Goal: Information Seeking & Learning: Learn about a topic

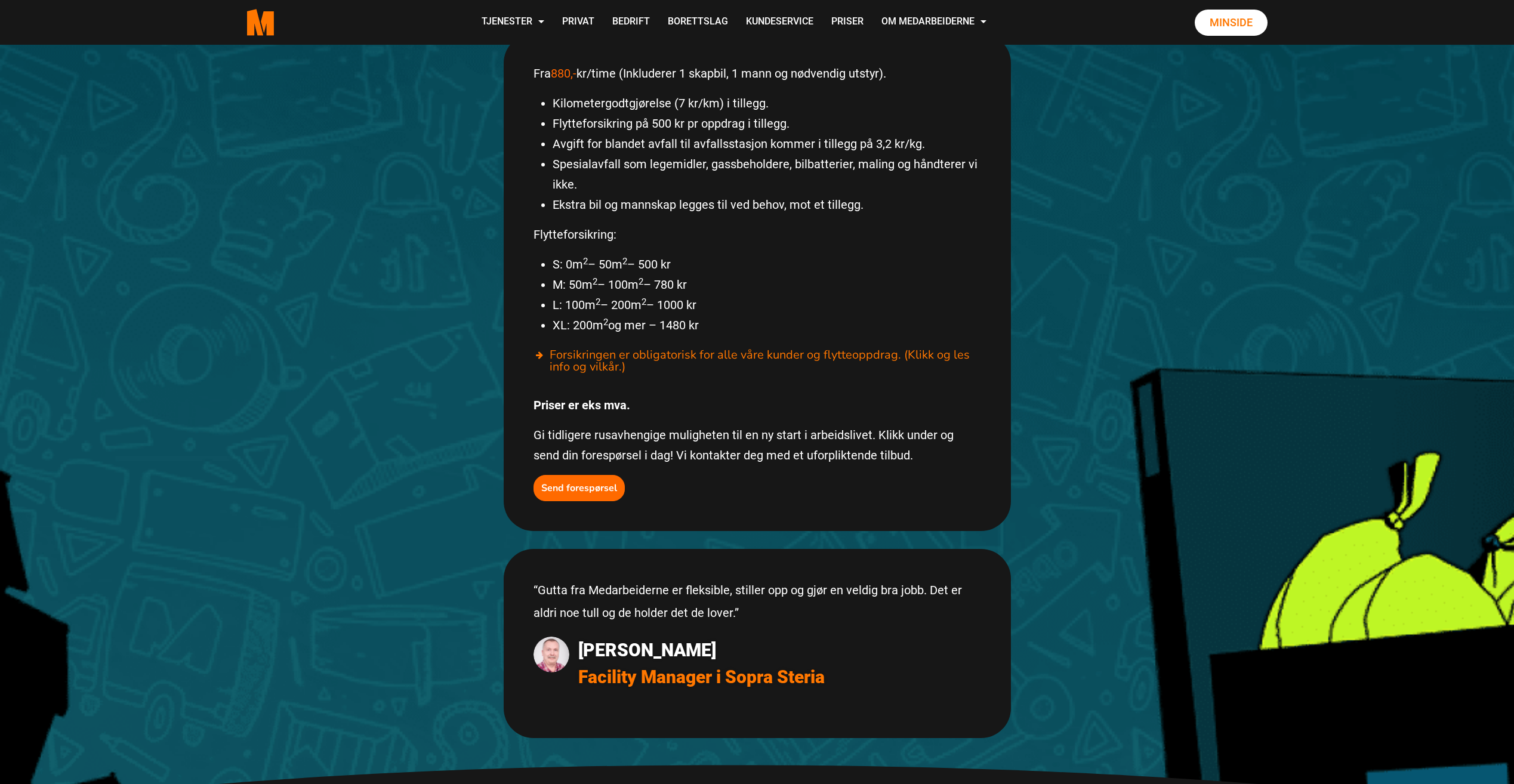
scroll to position [776, 0]
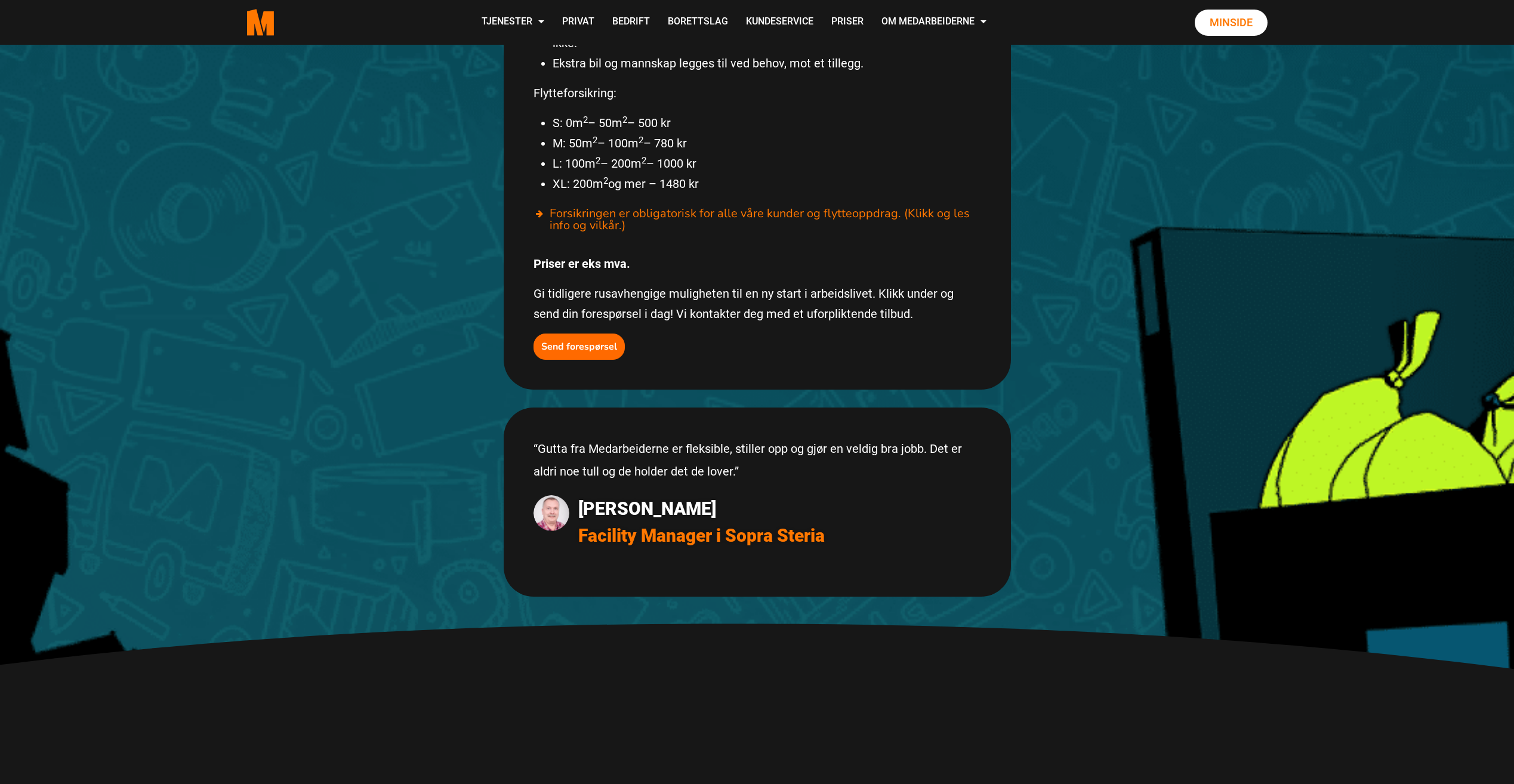
click at [235, 140] on span "Facility Manager i Sopra Steria" at bounding box center [779, 535] width 403 height 27
click at [235, 140] on img at bounding box center [551, 513] width 36 height 36
click at [235, 140] on span "[PERSON_NAME]" at bounding box center [779, 509] width 403 height 27
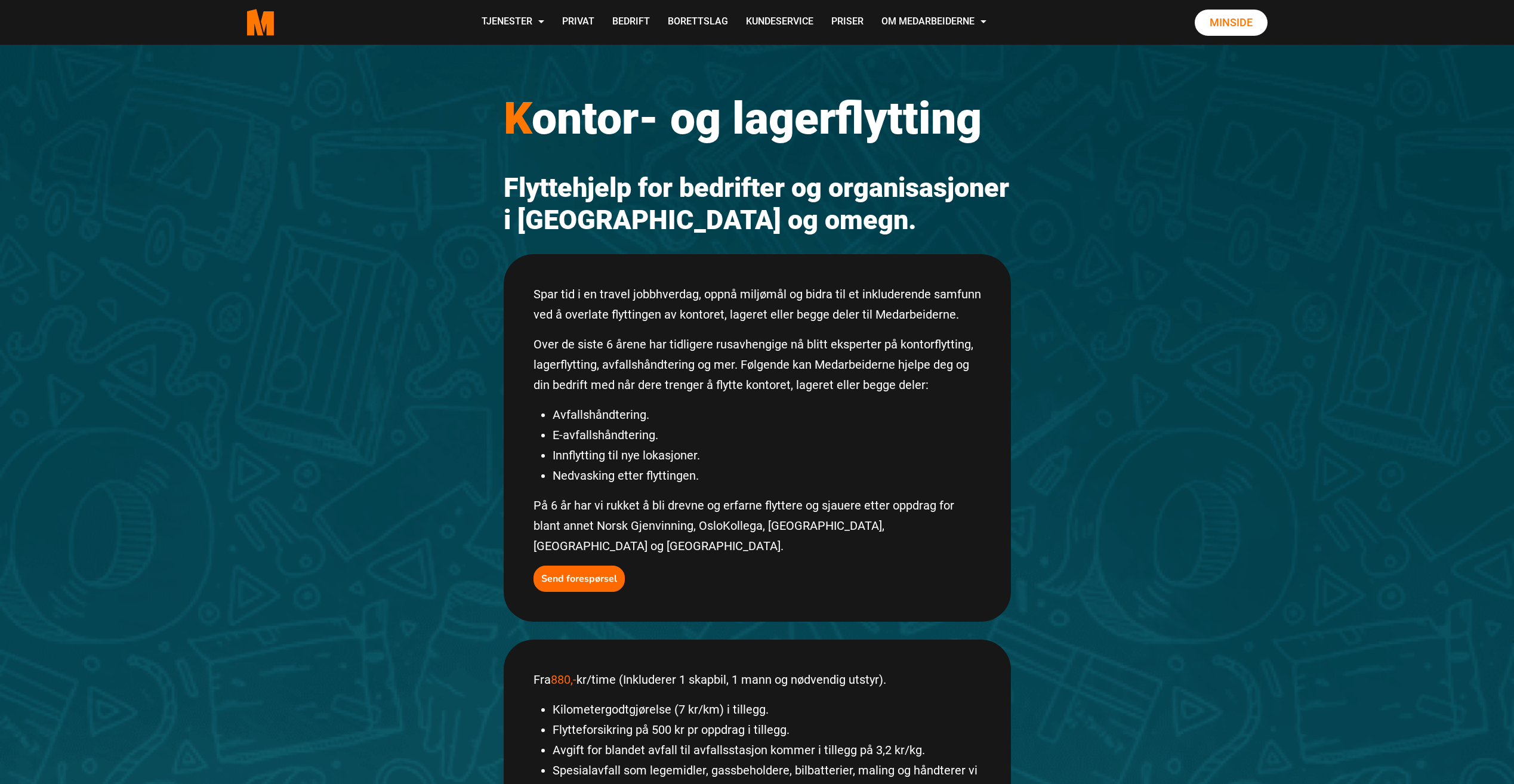
scroll to position [0, 0]
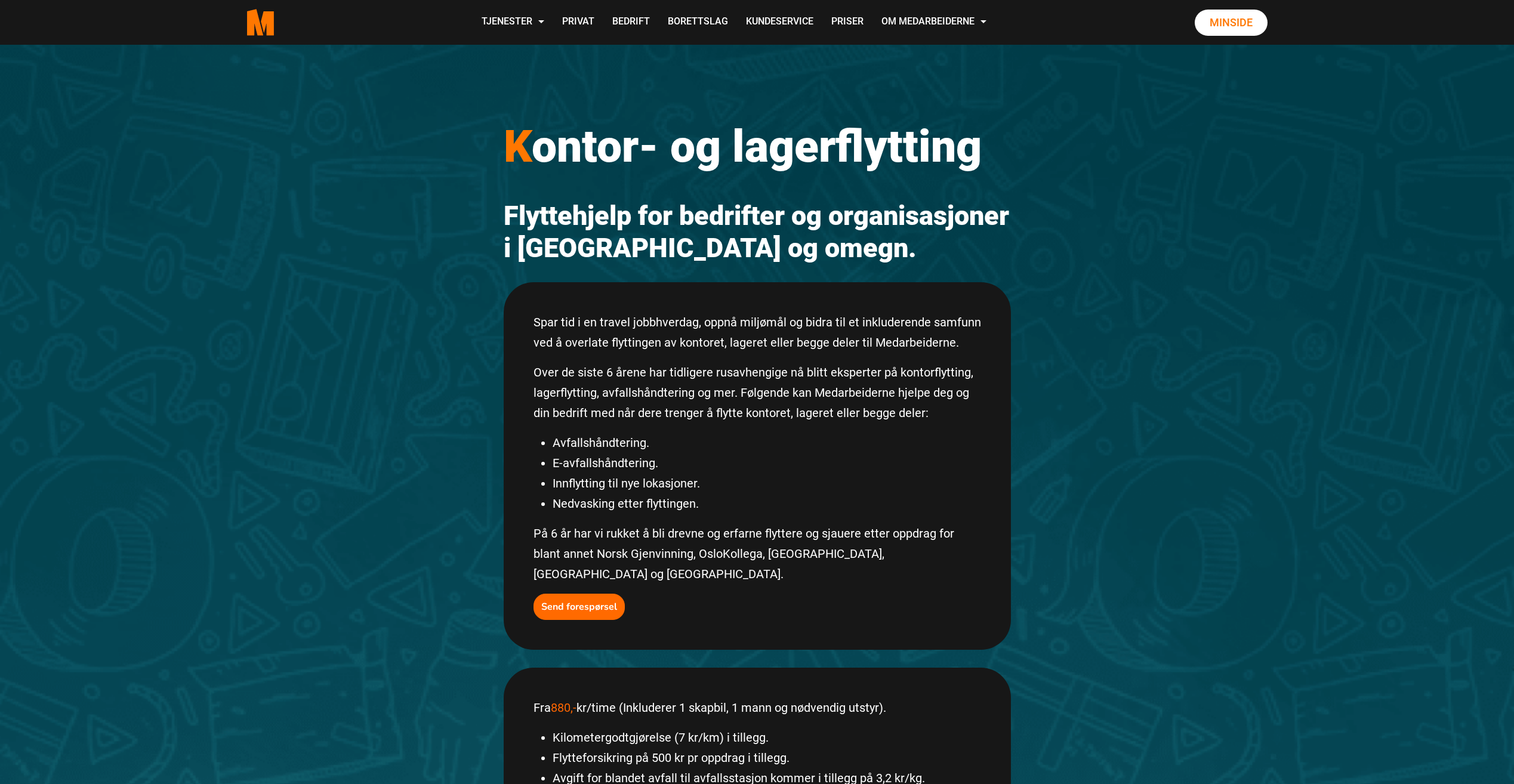
click at [235, 140] on p "Spar tid i en travel jobbhverdag, oppnå miljømål og bidra til et inkluderende s…" at bounding box center [757, 332] width 448 height 41
drag, startPoint x: 533, startPoint y: 323, endPoint x: 540, endPoint y: 325, distance: 7.3
click at [235, 140] on p "Spar tid i en travel jobbhverdag, oppnå miljømål og bidra til et inkluderende s…" at bounding box center [757, 332] width 448 height 41
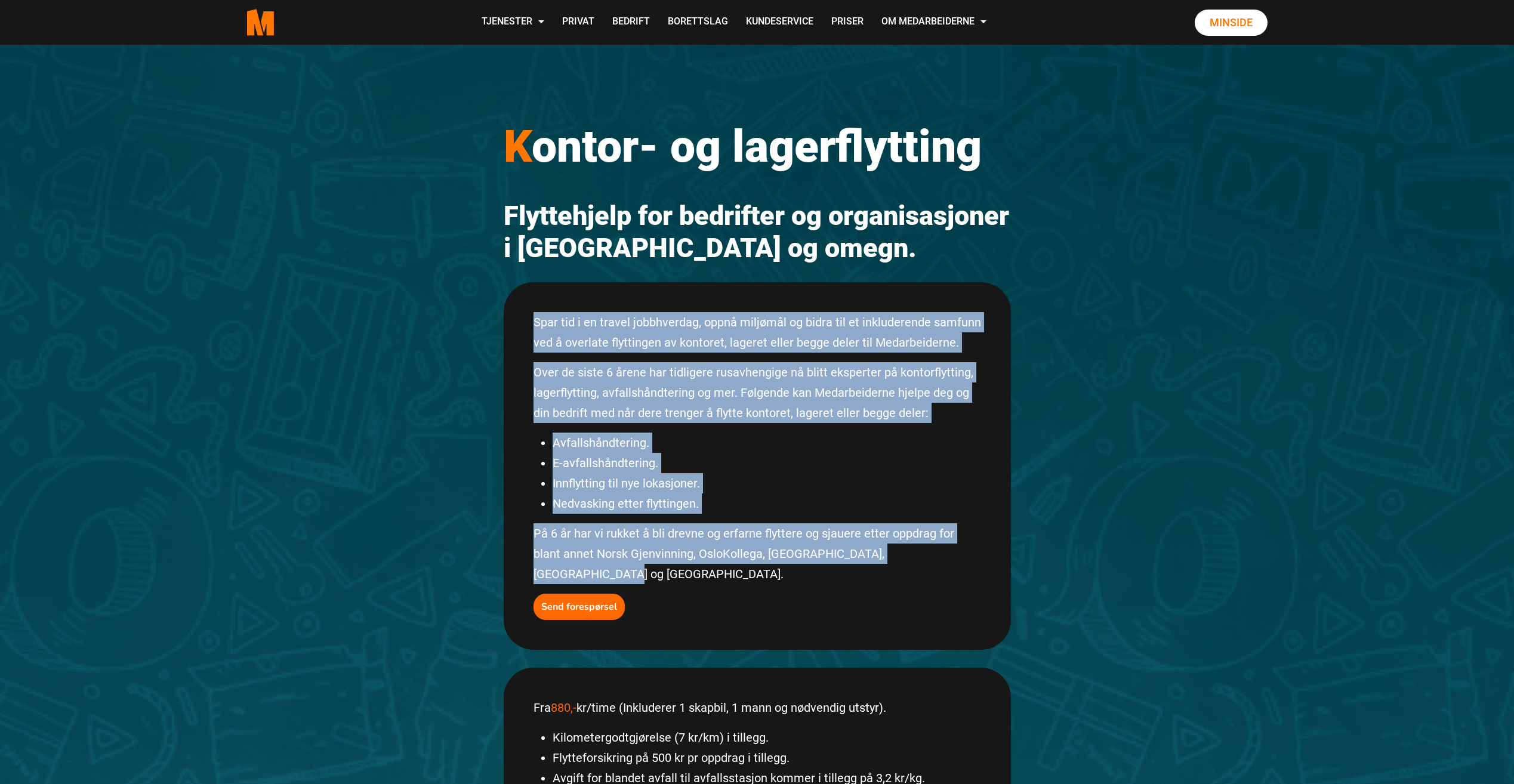
drag, startPoint x: 533, startPoint y: 322, endPoint x: 959, endPoint y: 558, distance: 487.0
click at [235, 140] on div "Spar tid i en travel jobbhverdag, oppnå miljømål og bidra til et inkluderende s…" at bounding box center [757, 466] width 508 height 368
drag, startPoint x: 959, startPoint y: 558, endPoint x: 951, endPoint y: 549, distance: 12.0
click at [235, 140] on p "På 6 år har vi rukket å bli drevne og erfarne flyttere og sjauere etter oppdrag…" at bounding box center [757, 553] width 448 height 61
